Goal: Find contact information: Find contact information

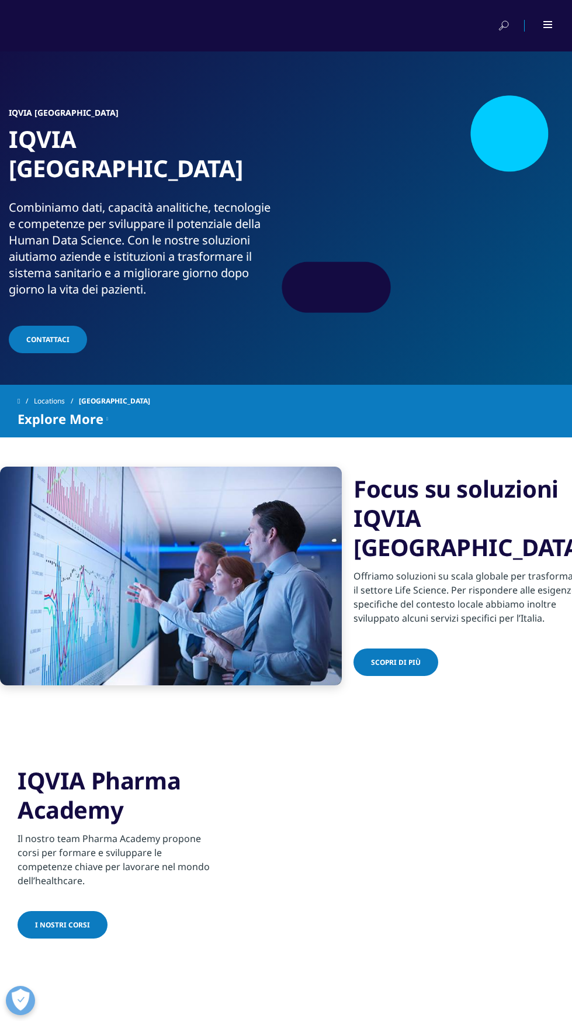
click at [53, 344] on span "Contattaci" at bounding box center [47, 339] width 43 height 10
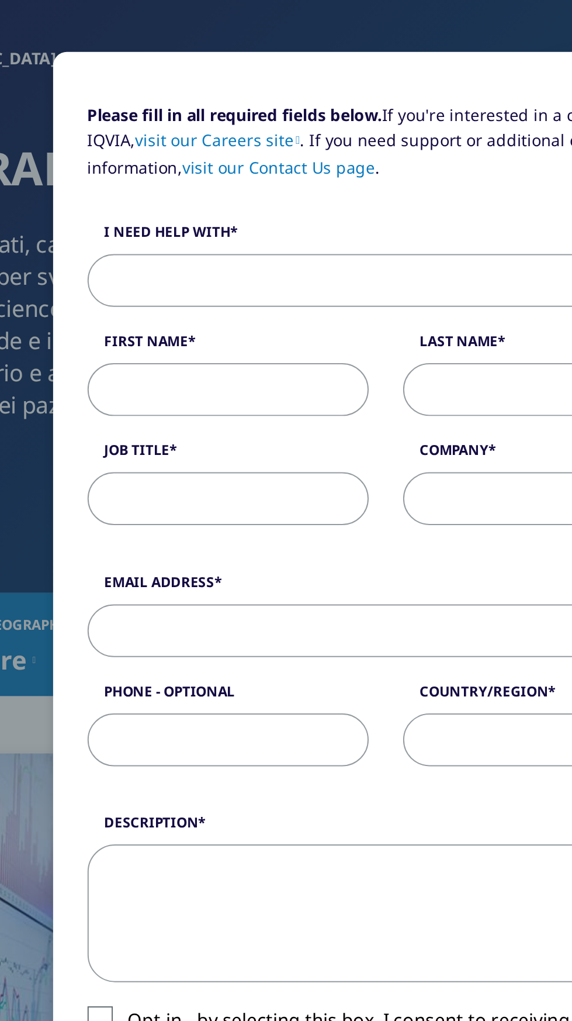
scroll to position [40, 0]
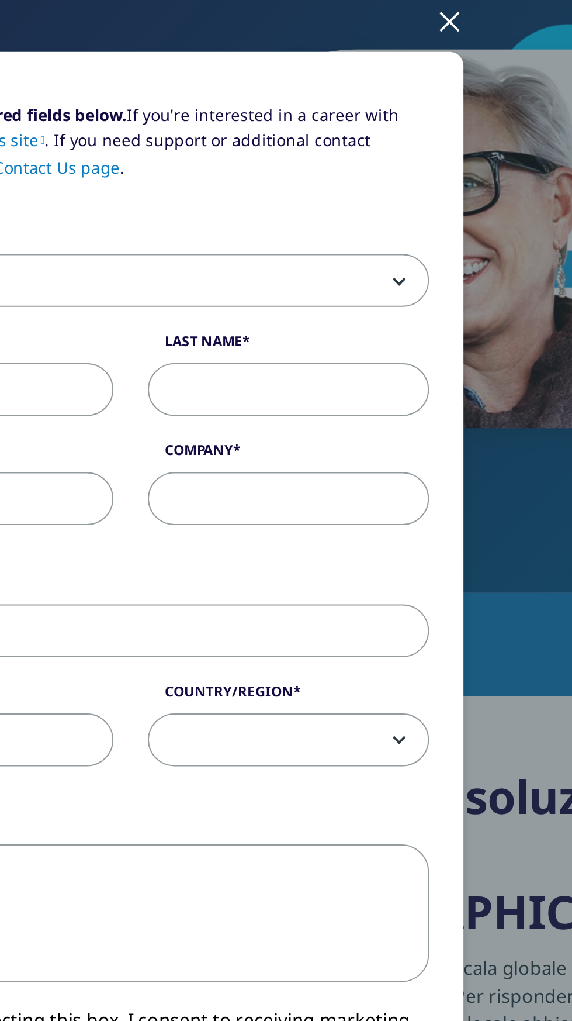
click at [432, 240] on span at bounding box center [286, 226] width 303 height 27
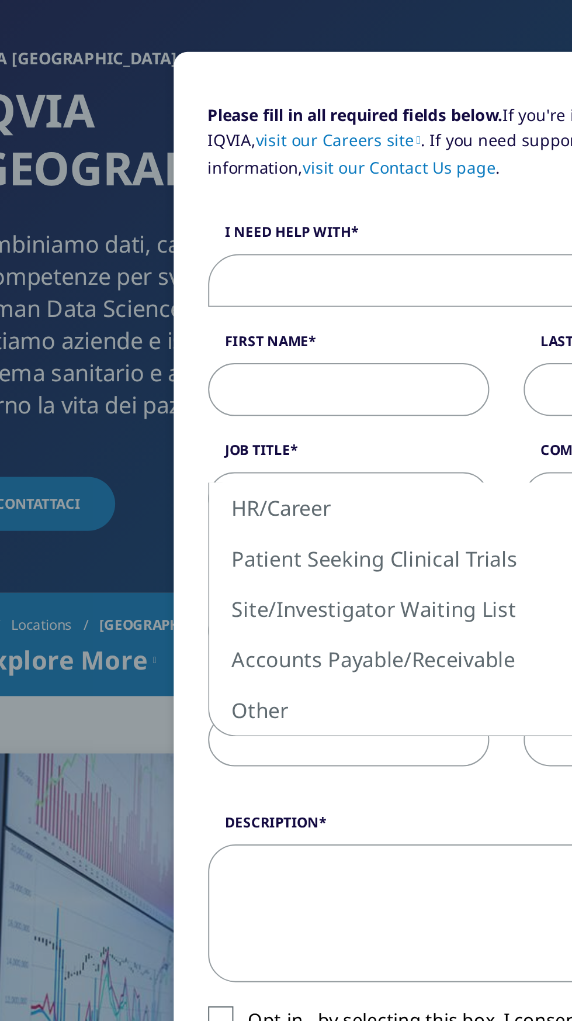
select select "Accounts Payable Receivable"
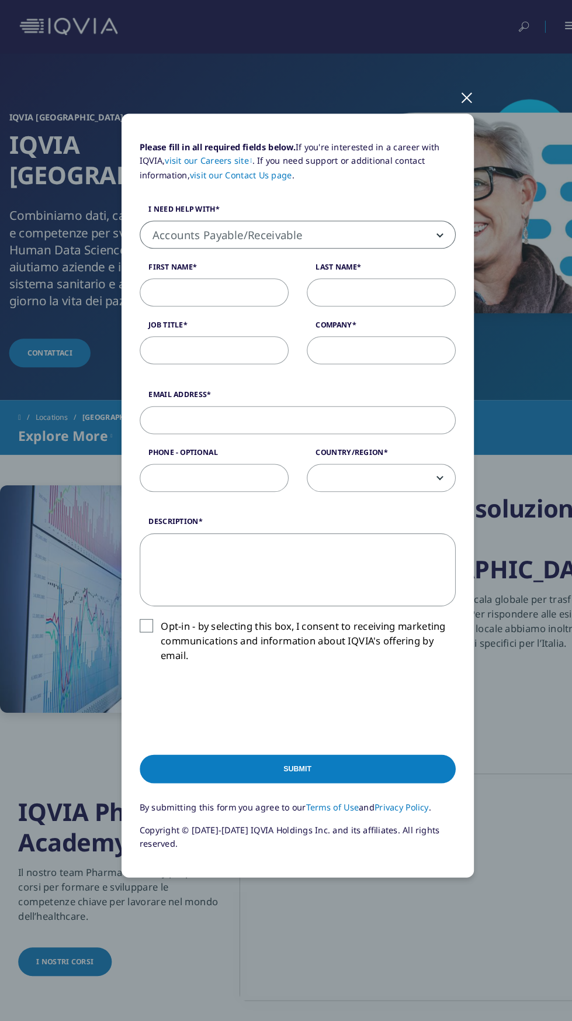
scroll to position [0, 0]
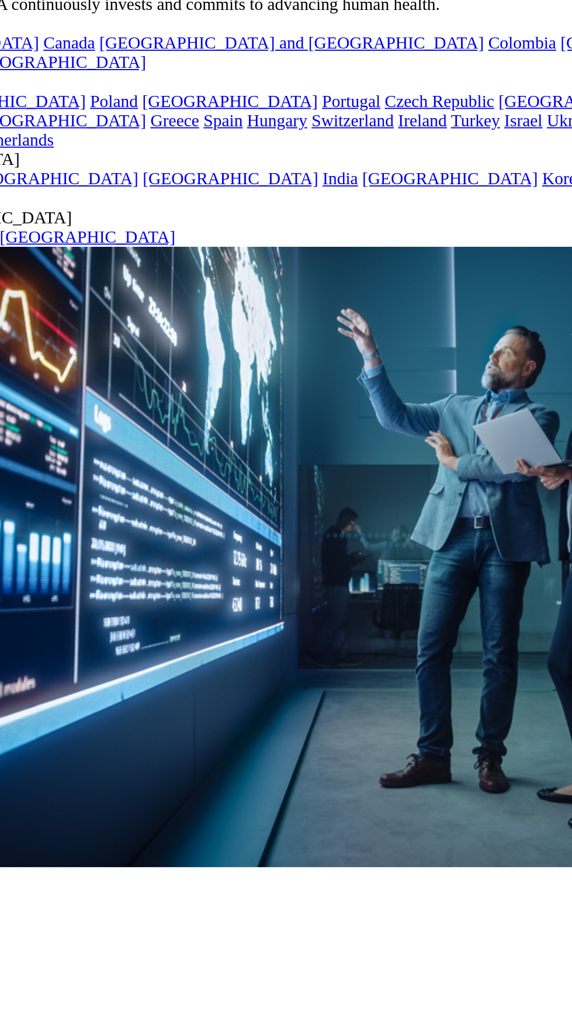
scroll to position [67, 0]
type input "Puma"
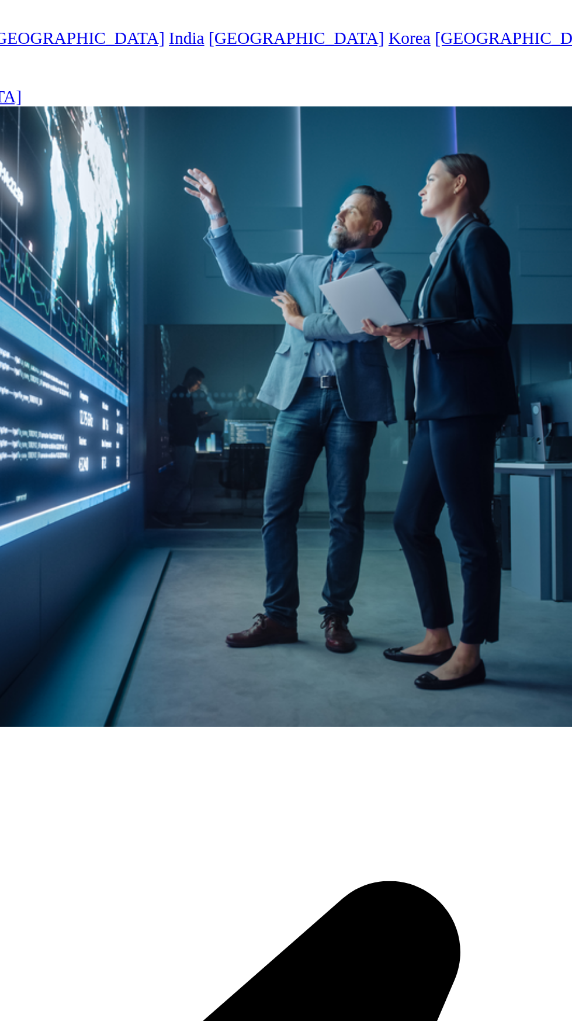
type input "Girolamo"
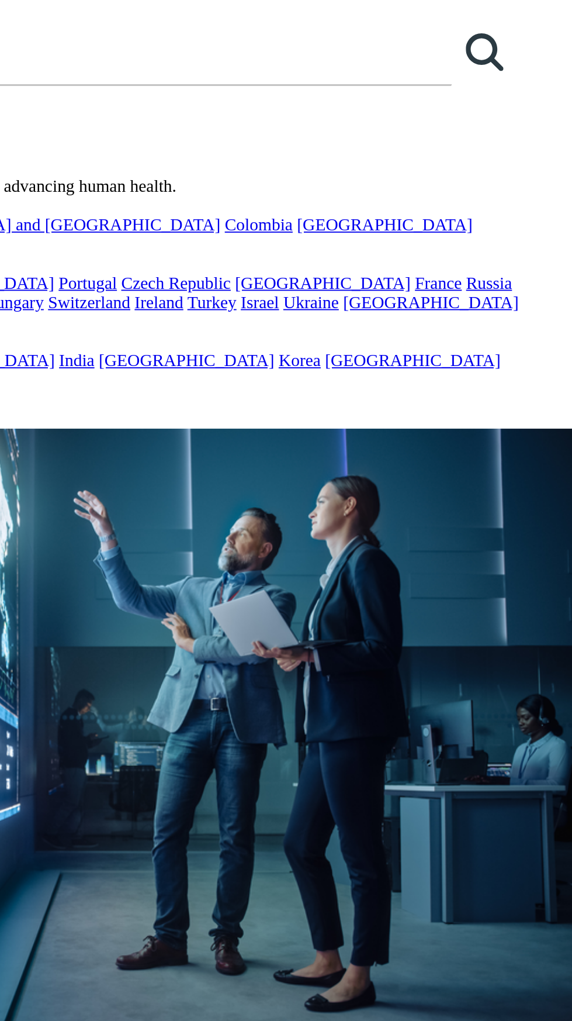
scroll to position [0, 0]
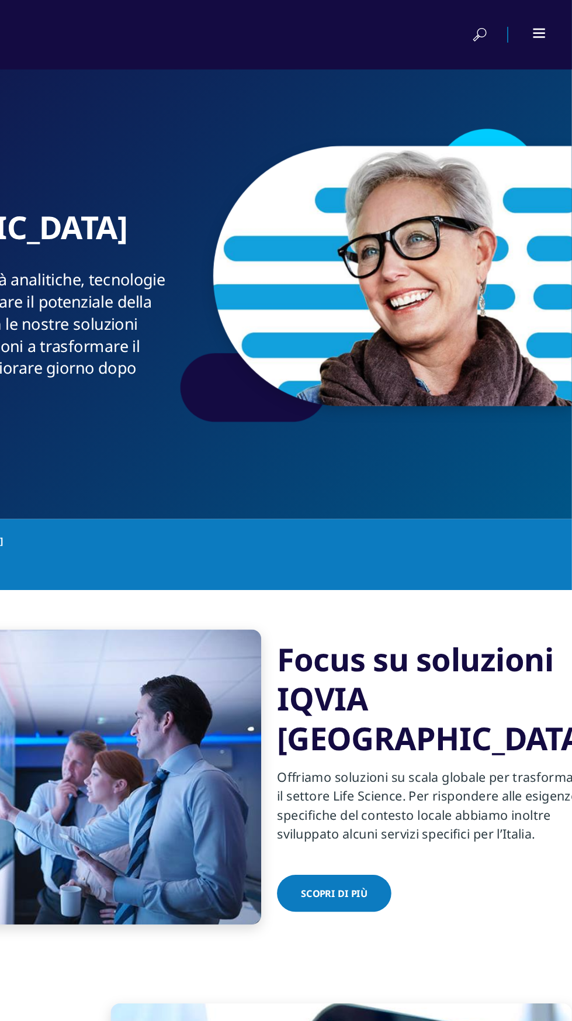
click at [548, 26] on div at bounding box center [549, 24] width 10 height 7
